Goal: Task Accomplishment & Management: Manage account settings

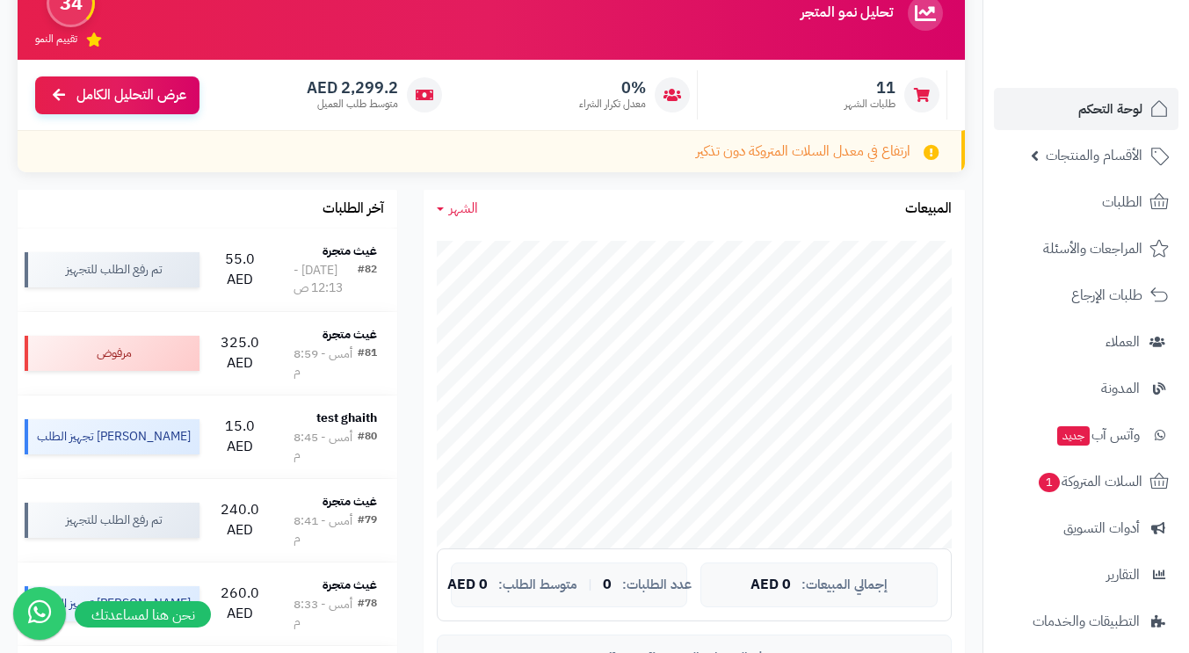
scroll to position [176, 0]
click at [1121, 101] on span "لوحة التحكم" at bounding box center [1110, 109] width 64 height 25
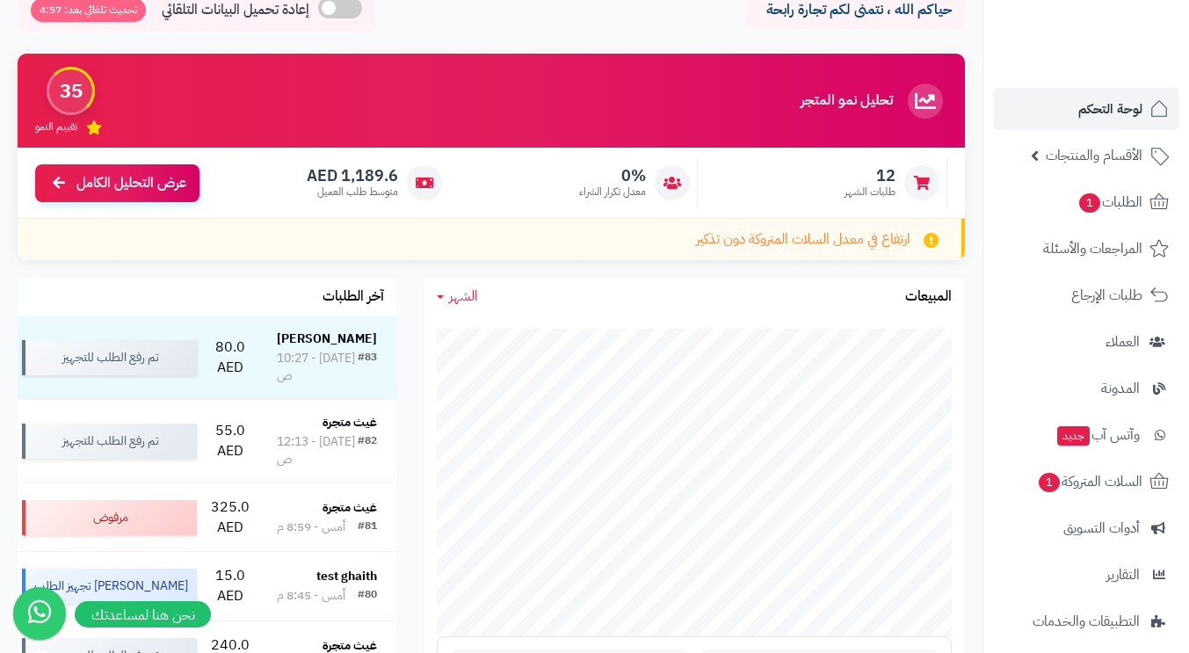
scroll to position [176, 0]
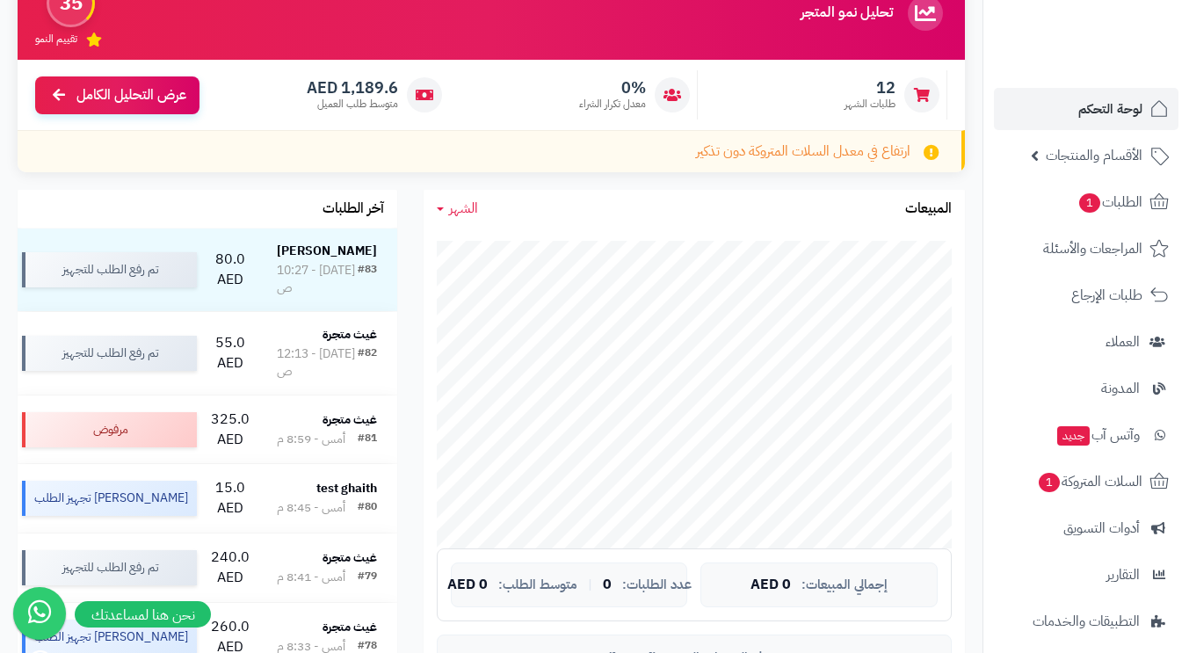
click at [227, 268] on td "80.0 AED" at bounding box center [230, 270] width 53 height 83
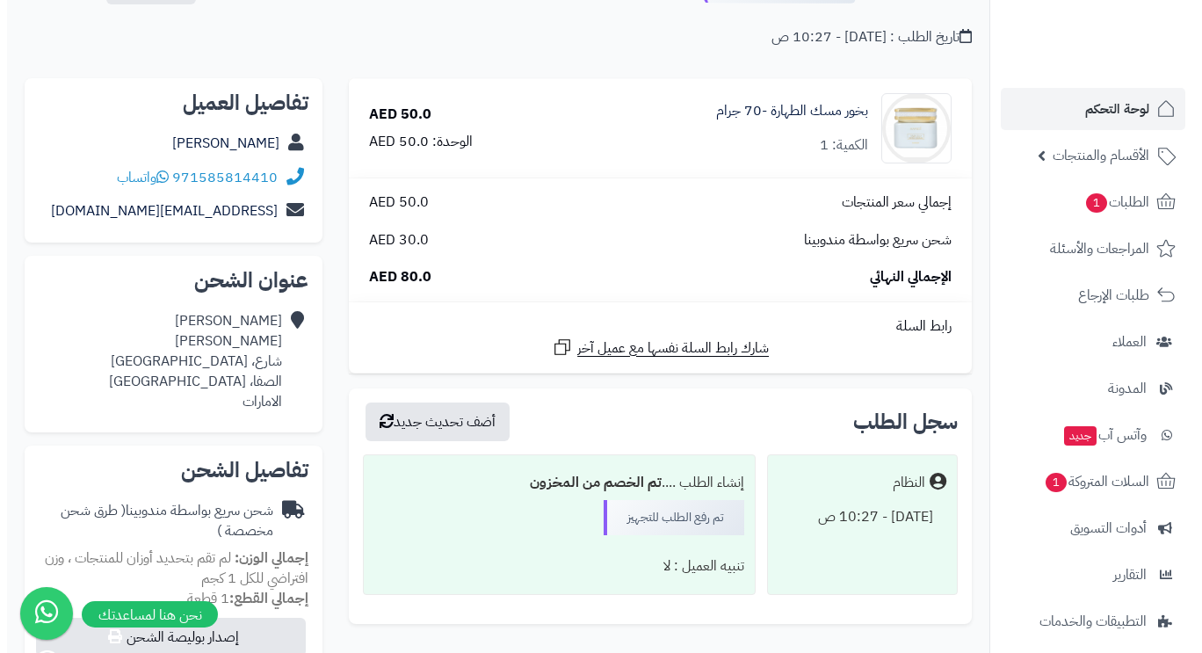
scroll to position [309, 0]
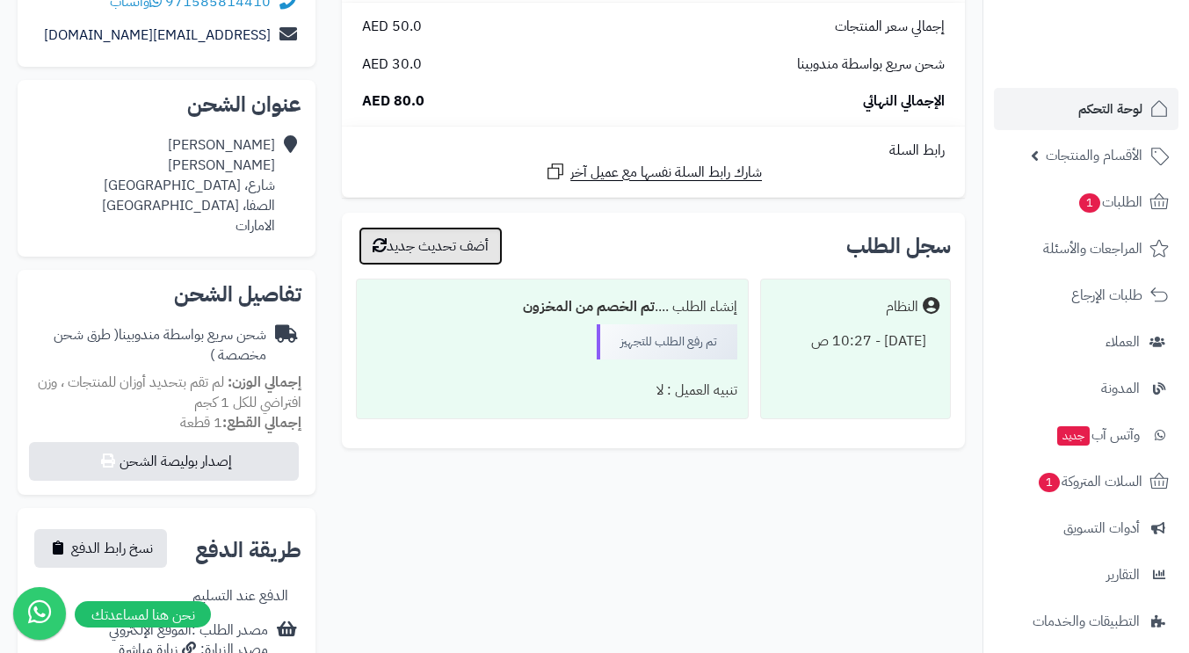
click at [470, 247] on button "أضف تحديث جديد" at bounding box center [431, 246] width 144 height 39
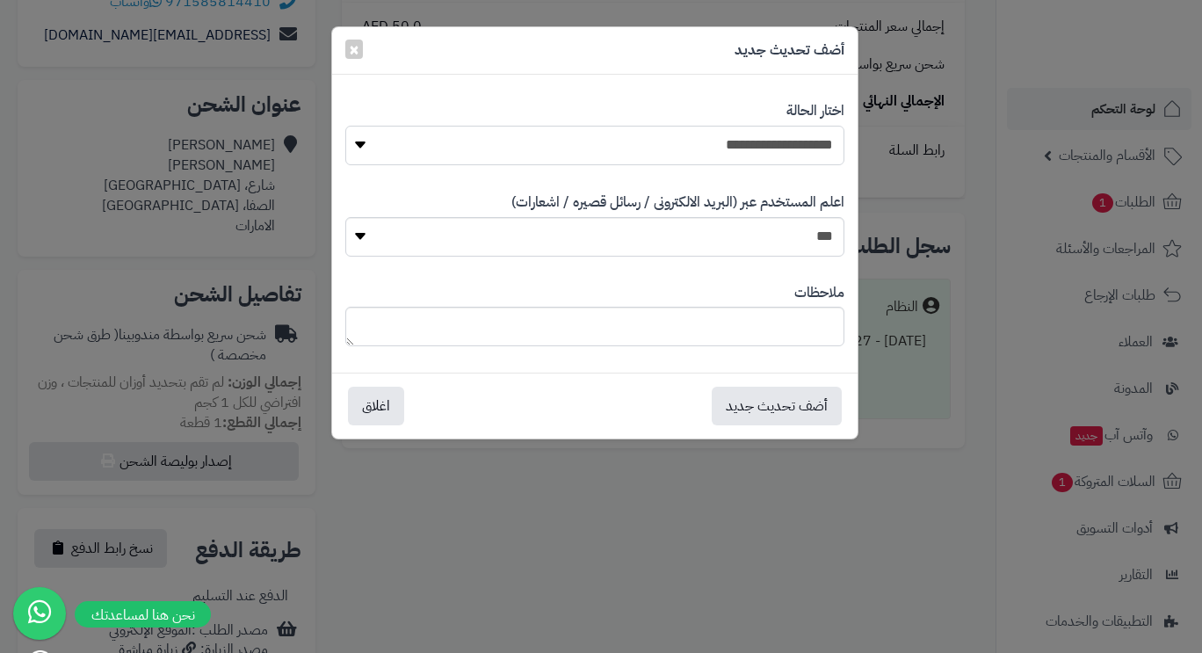
click at [799, 143] on select "**********" at bounding box center [594, 146] width 499 height 40
select select "**"
click at [345, 126] on select "**********" at bounding box center [594, 146] width 499 height 40
click at [773, 415] on button "أضف تحديث جديد" at bounding box center [777, 406] width 130 height 39
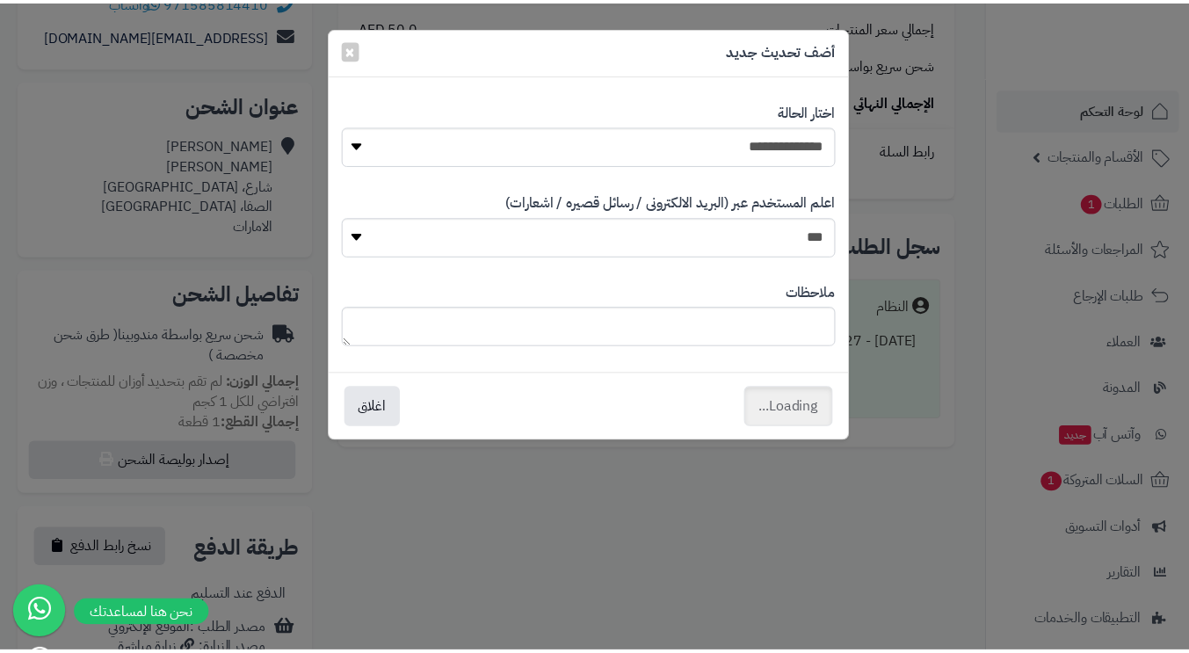
scroll to position [363, 0]
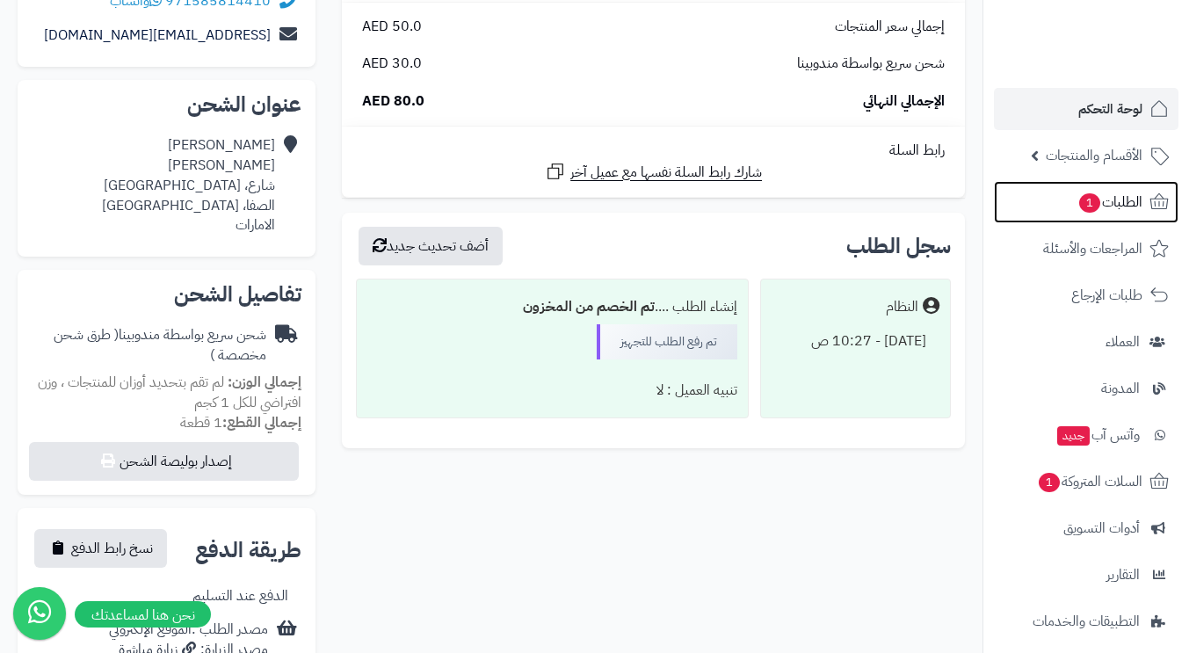
click at [1130, 200] on span "الطلبات 1" at bounding box center [1110, 202] width 65 height 25
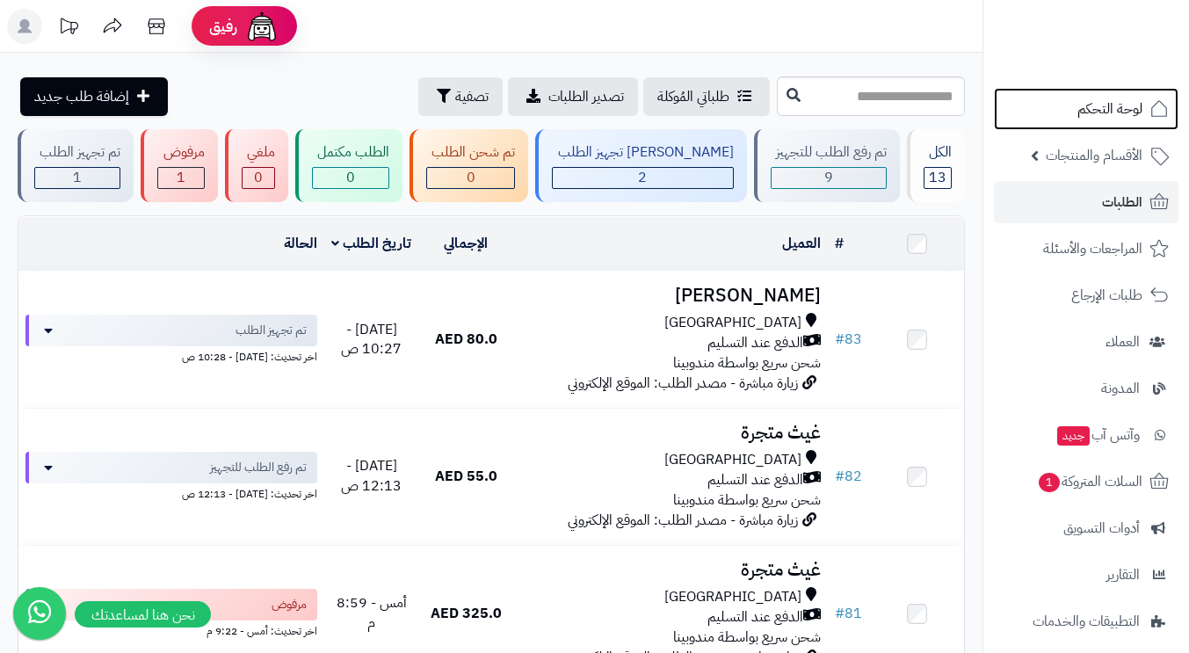
click at [1108, 107] on span "لوحة التحكم" at bounding box center [1110, 109] width 65 height 25
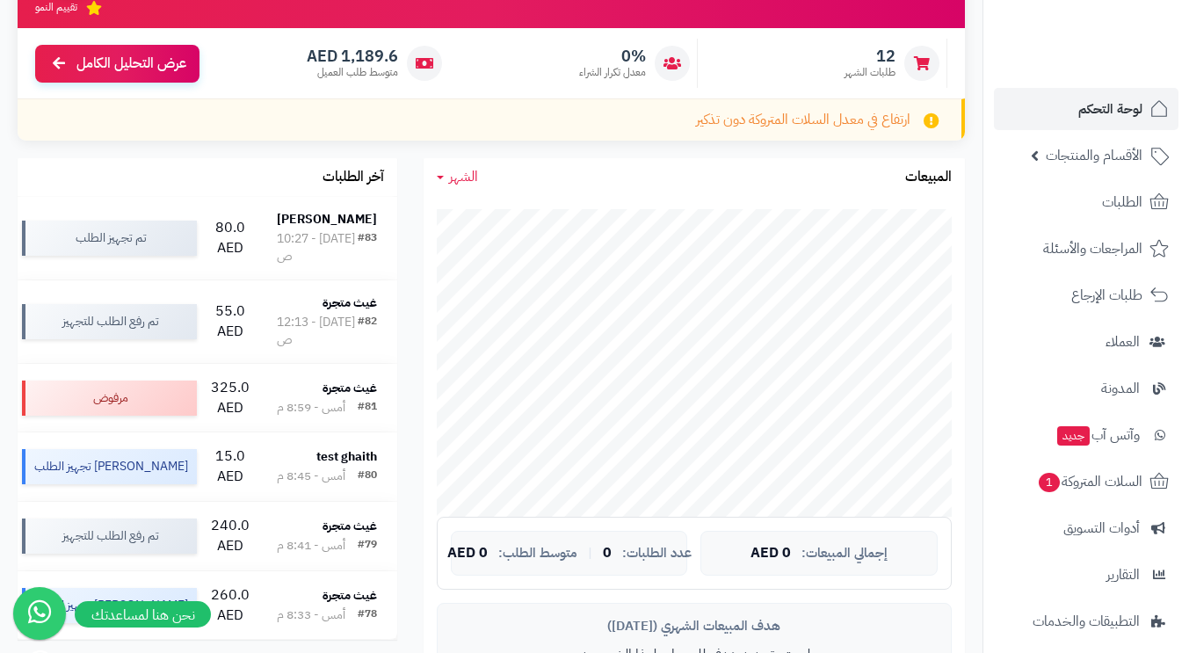
scroll to position [120, 0]
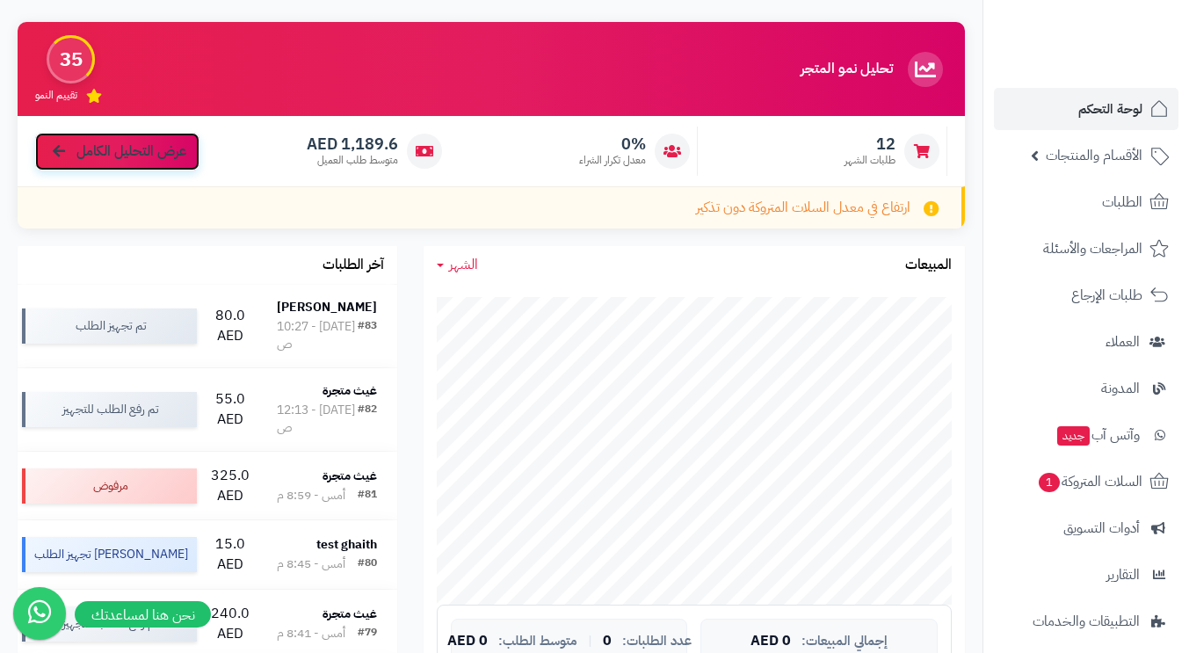
click at [80, 146] on span "عرض التحليل الكامل" at bounding box center [131, 152] width 110 height 20
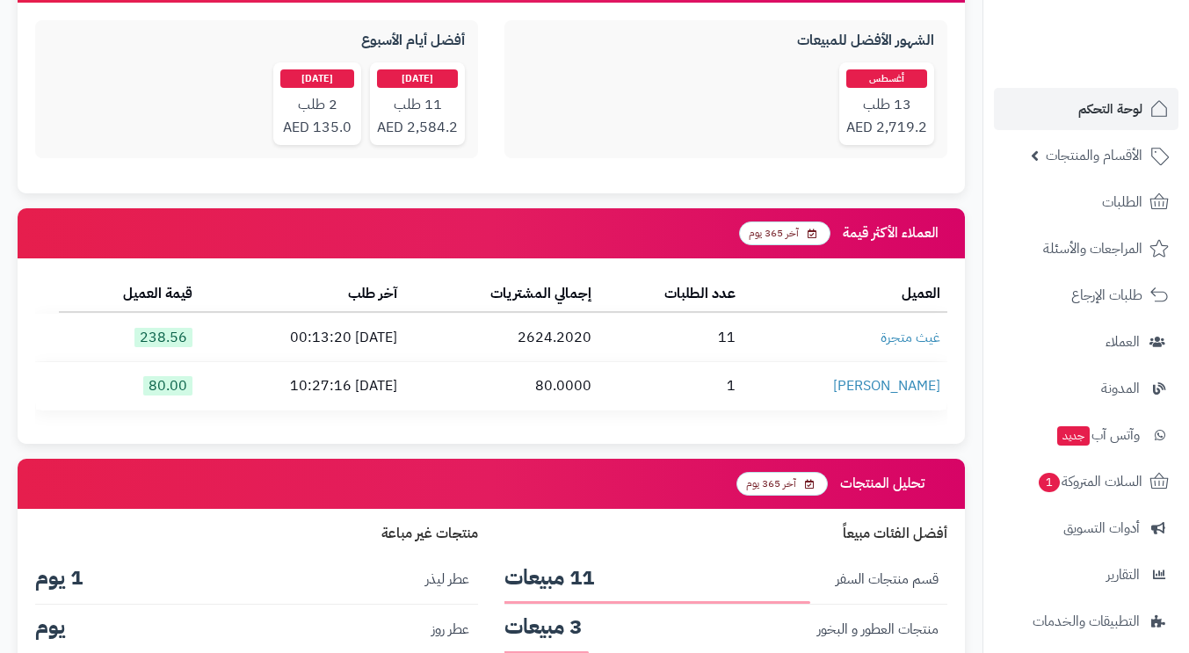
scroll to position [1507, 0]
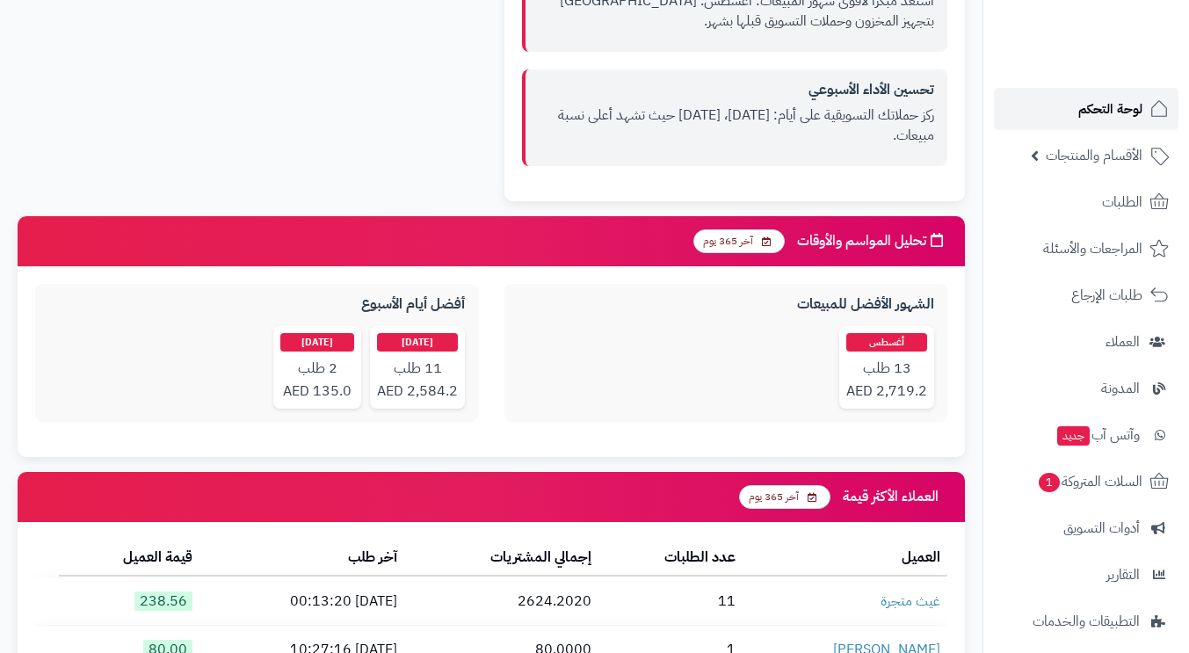
click at [1113, 108] on span "لوحة التحكم" at bounding box center [1110, 109] width 64 height 25
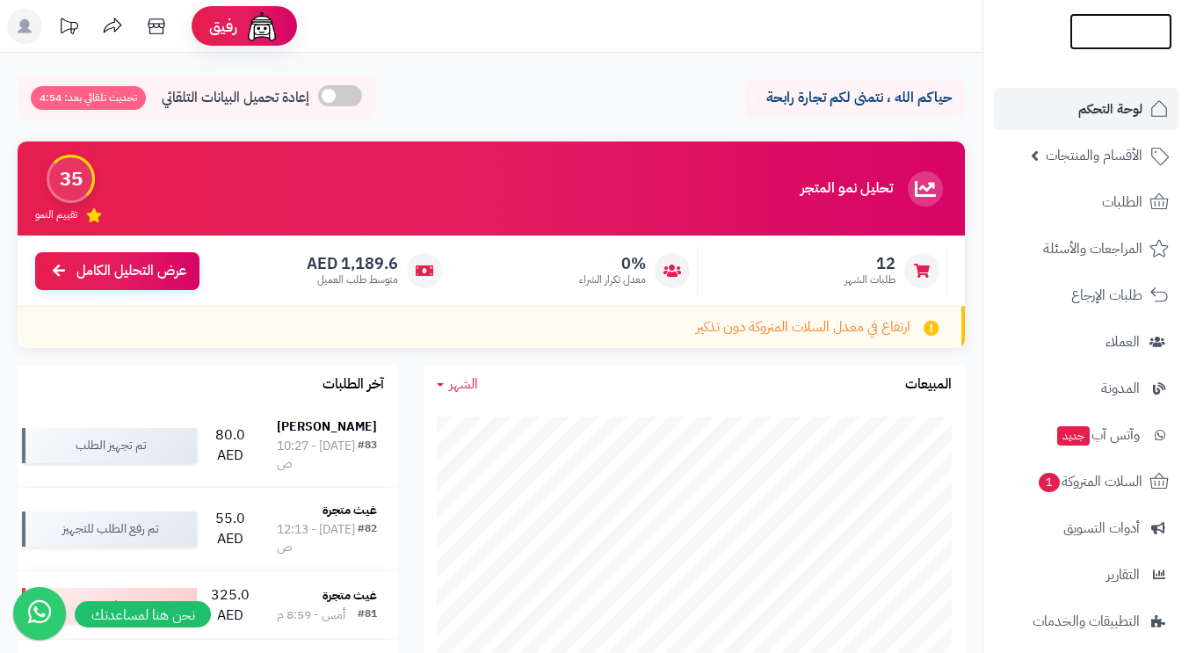
click at [1120, 45] on img at bounding box center [1121, 63] width 103 height 37
